Goal: Task Accomplishment & Management: Complete application form

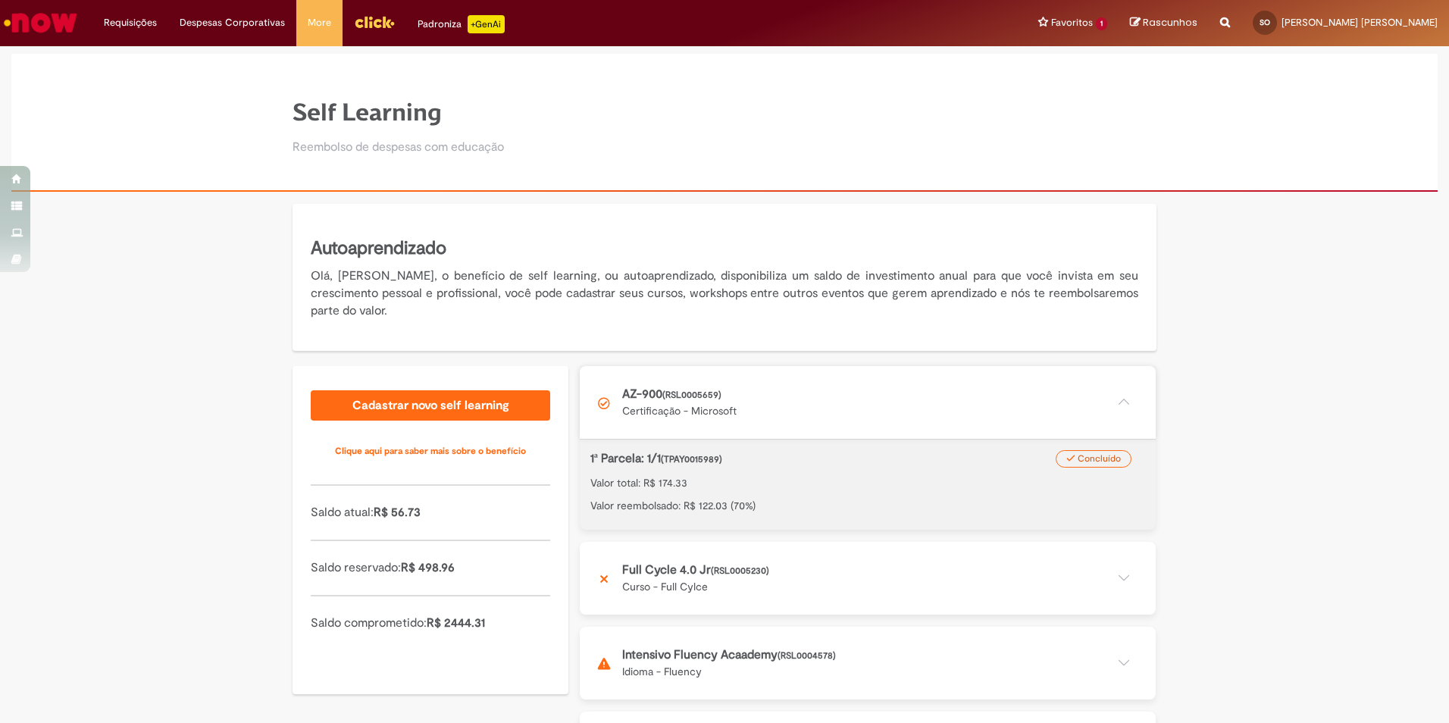
scroll to position [152, 0]
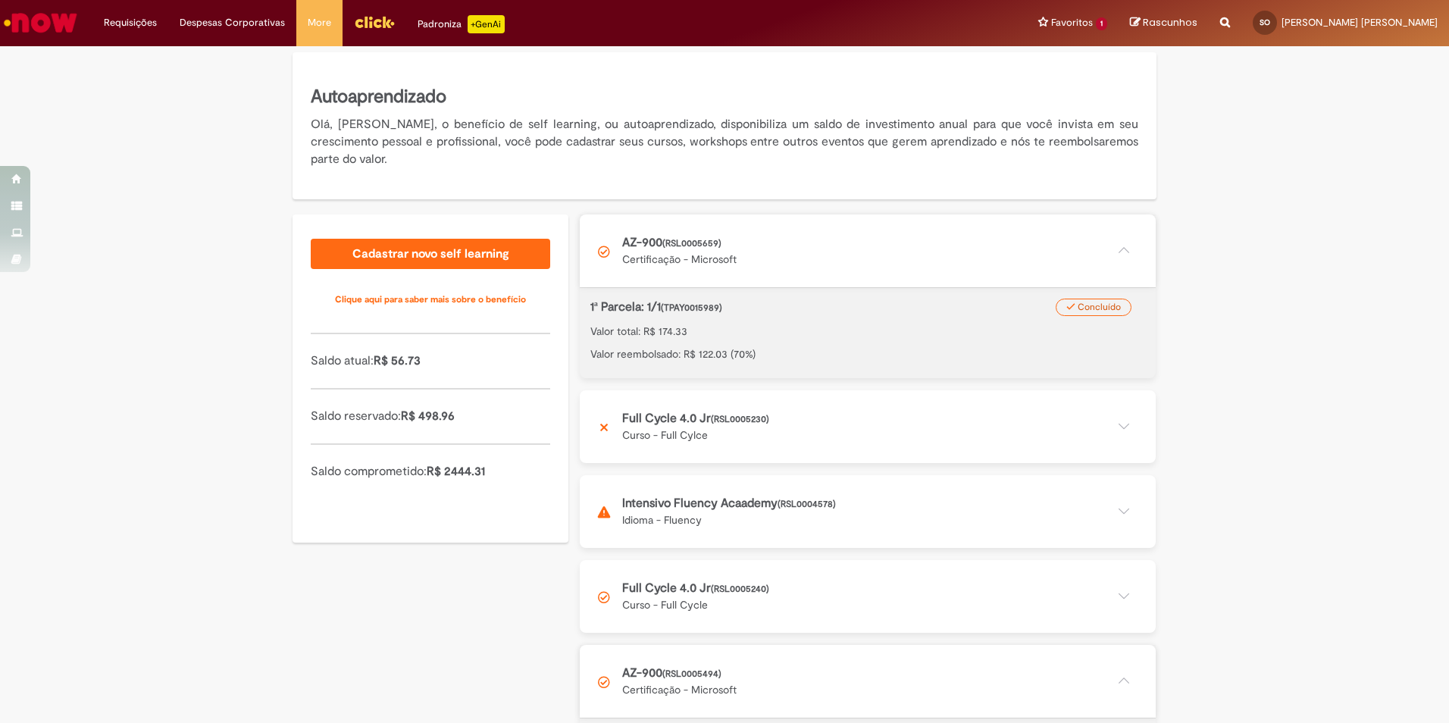
click at [713, 502] on button at bounding box center [868, 511] width 576 height 73
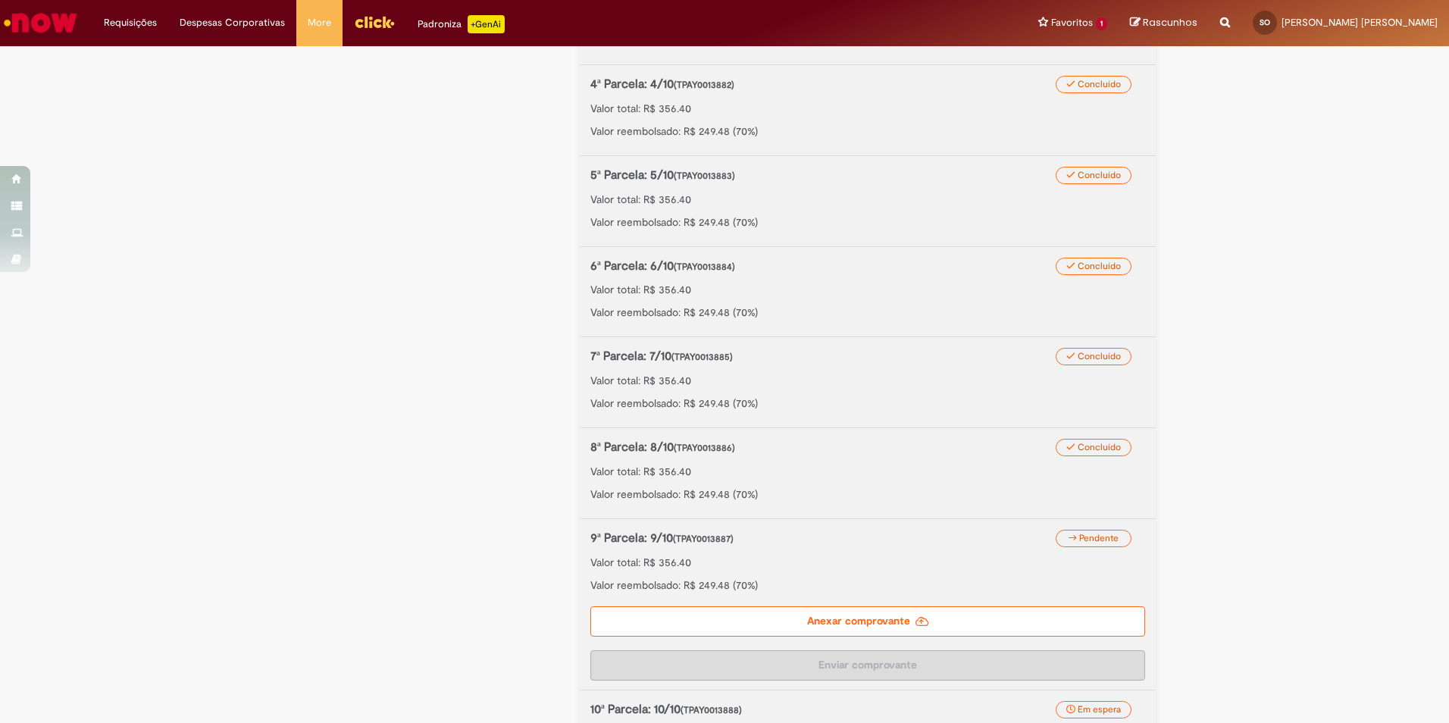
scroll to position [909, 0]
click at [744, 614] on label "Anexar comprovante" at bounding box center [867, 620] width 555 height 30
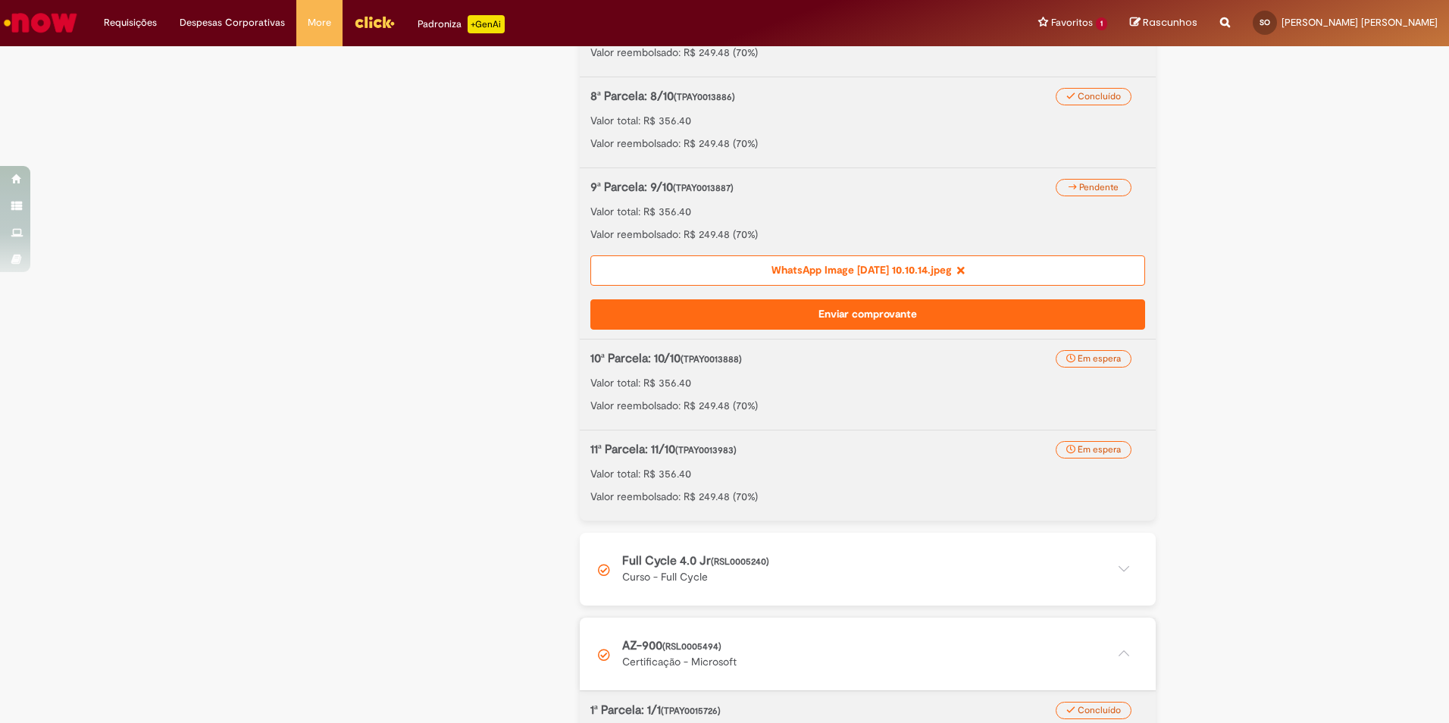
scroll to position [1288, 0]
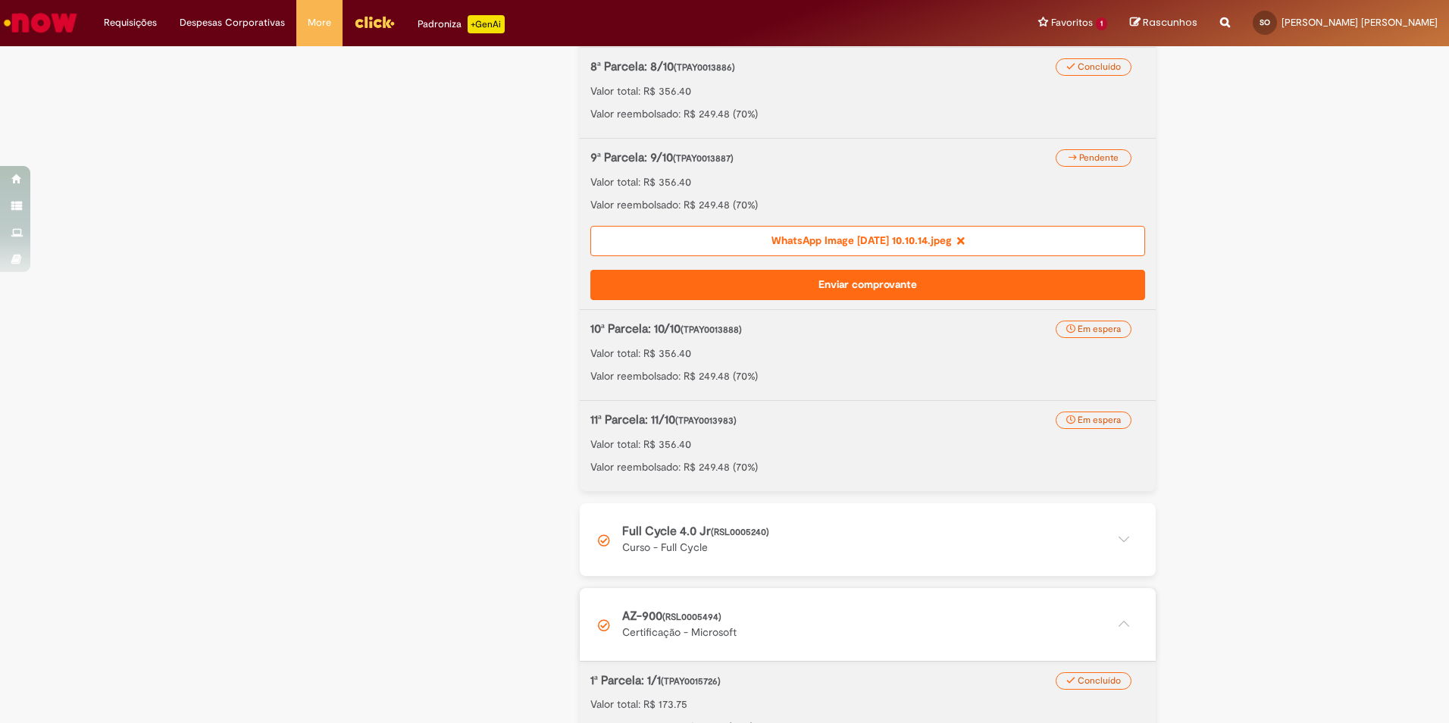
click at [898, 279] on button "Enviar comprovante" at bounding box center [867, 285] width 555 height 30
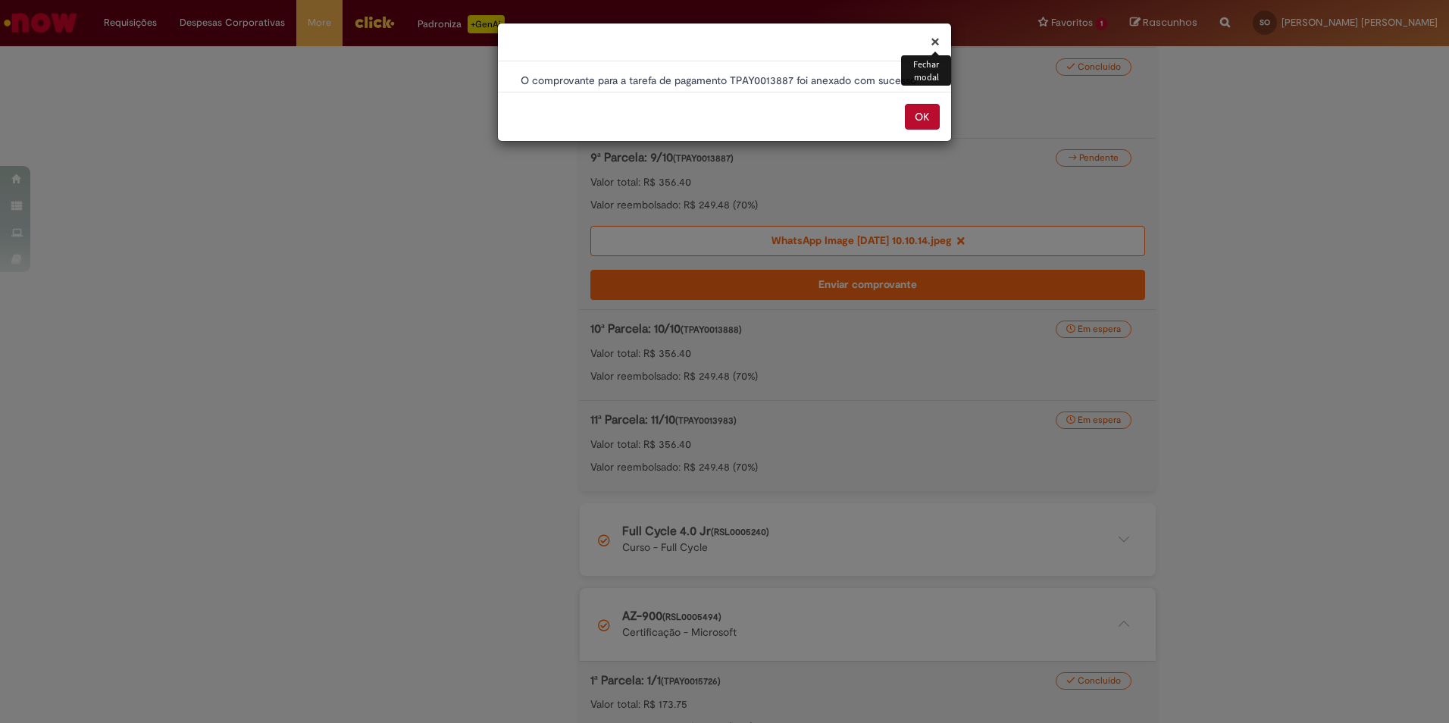
click at [931, 115] on button "OK" at bounding box center [922, 117] width 35 height 26
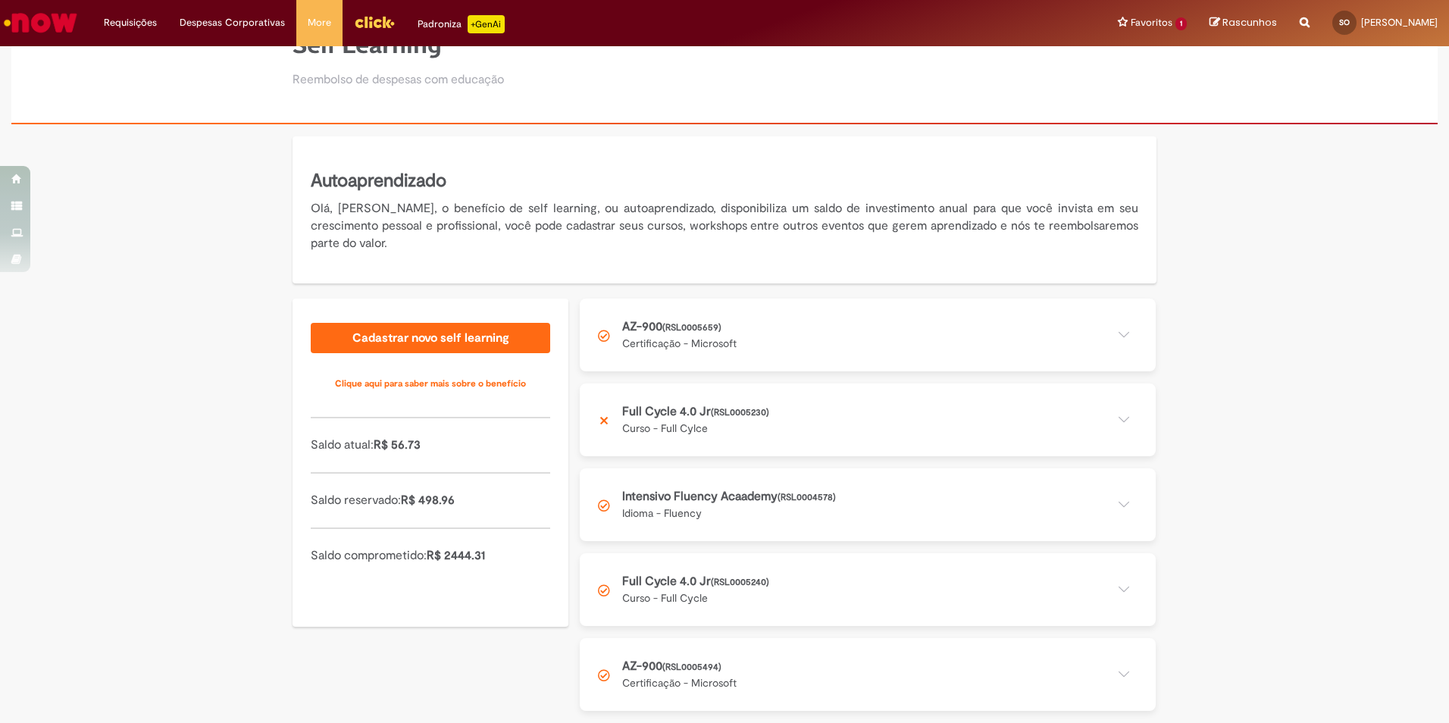
click at [1116, 402] on button at bounding box center [868, 419] width 576 height 73
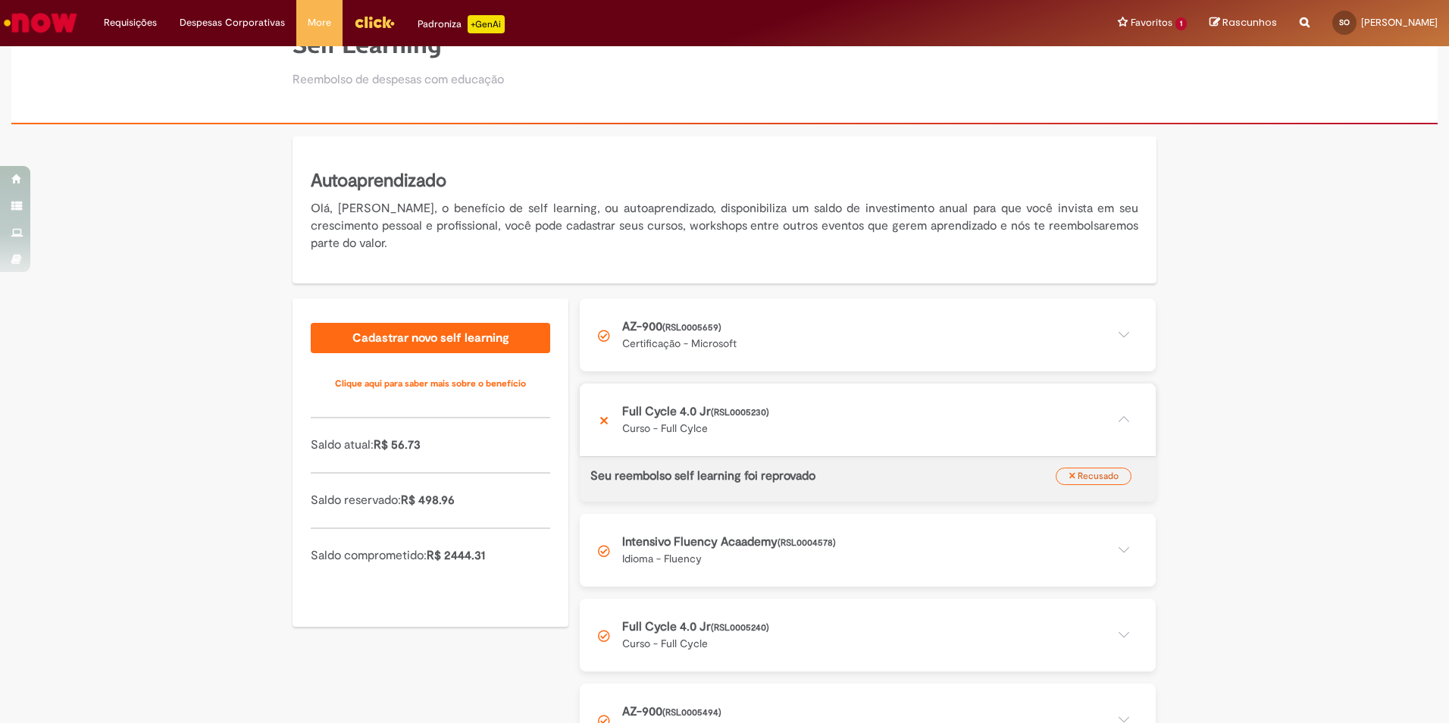
scroll to position [67, 0]
click at [1250, 415] on div "Autoaprendizado Olá, Sarah, o benefício de self learning, ou autoaprendizado, d…" at bounding box center [724, 452] width 1449 height 632
